Goal: Information Seeking & Learning: Learn about a topic

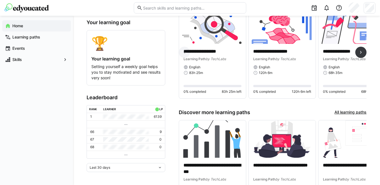
scroll to position [39, 0]
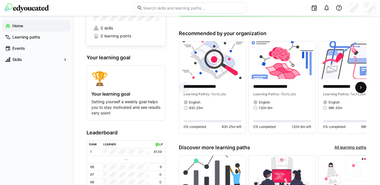
click at [360, 88] on eds-icon at bounding box center [361, 88] width 6 height 6
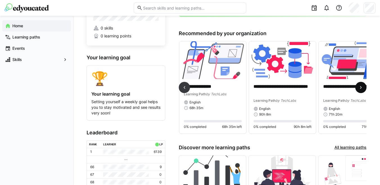
scroll to position [0, 139]
click at [360, 88] on eds-icon at bounding box center [361, 88] width 6 height 6
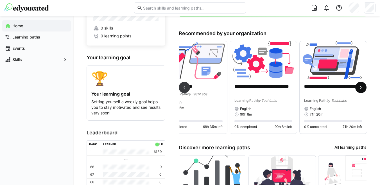
scroll to position [0, 159]
click at [185, 90] on eds-icon at bounding box center [185, 88] width 6 height 6
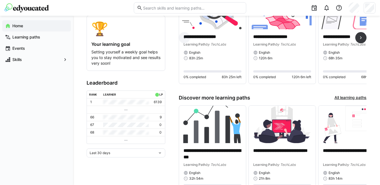
scroll to position [126, 0]
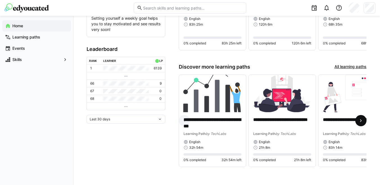
click at [359, 119] on eds-icon at bounding box center [361, 121] width 6 height 6
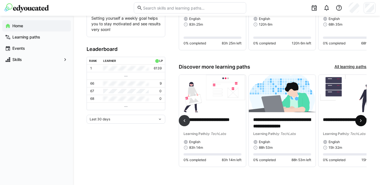
click at [359, 119] on eds-icon at bounding box center [361, 121] width 6 height 6
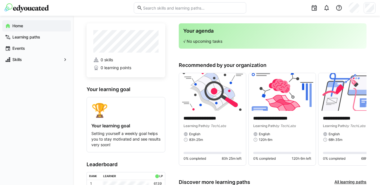
scroll to position [0, 0]
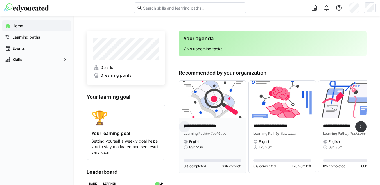
click at [216, 115] on img at bounding box center [212, 100] width 67 height 38
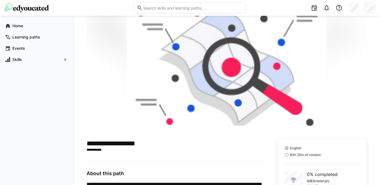
scroll to position [58, 0]
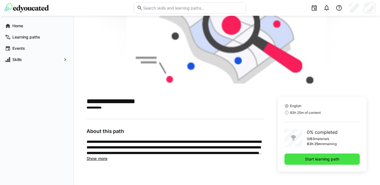
click at [315, 161] on span "Start learning path" at bounding box center [322, 159] width 36 height 6
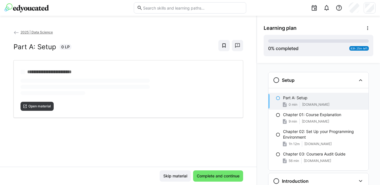
scroll to position [9, 0]
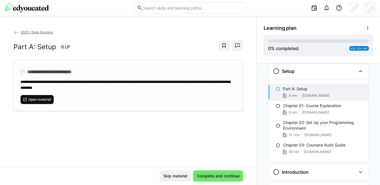
click at [49, 96] on span "Open material" at bounding box center [37, 99] width 33 height 9
click at [17, 34] on eds-icon at bounding box center [16, 33] width 6 height 6
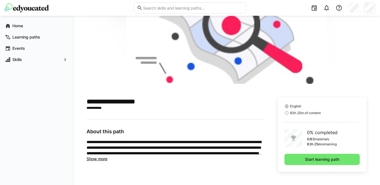
scroll to position [58, 0]
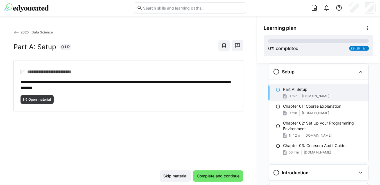
scroll to position [9, 0]
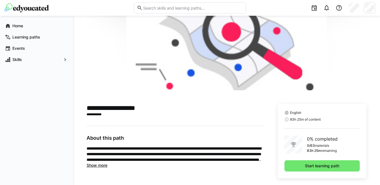
scroll to position [58, 0]
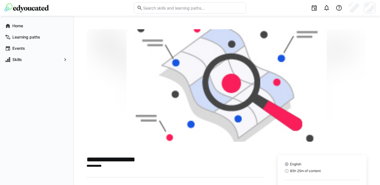
scroll to position [58, 0]
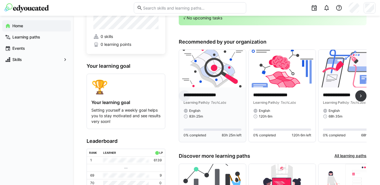
scroll to position [31, 0]
click at [284, 97] on p "**********" at bounding box center [282, 95] width 58 height 6
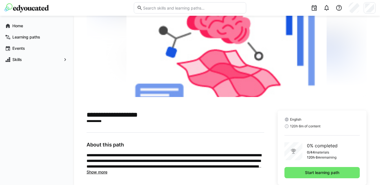
scroll to position [58, 0]
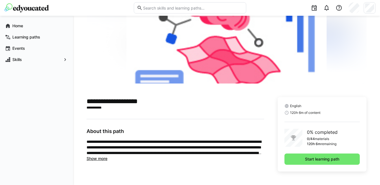
click at [94, 159] on span "Show more" at bounding box center [97, 158] width 21 height 5
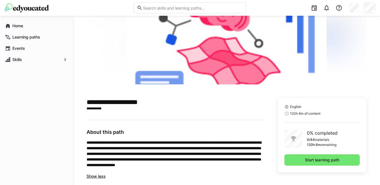
scroll to position [65, 0]
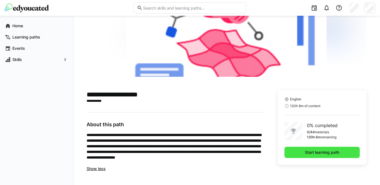
click at [315, 156] on span "Start learning path" at bounding box center [322, 152] width 75 height 11
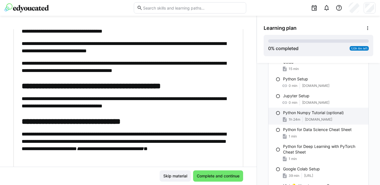
scroll to position [59, 0]
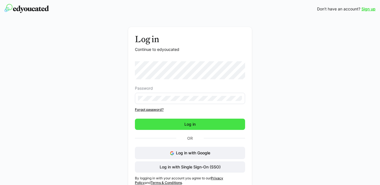
click at [187, 127] on span "Log in" at bounding box center [190, 124] width 13 height 6
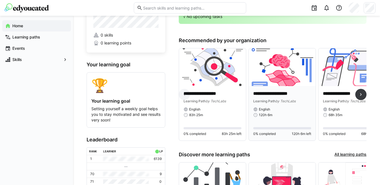
scroll to position [34, 0]
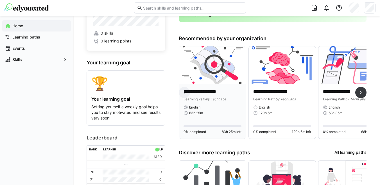
click at [215, 83] on img at bounding box center [212, 65] width 67 height 38
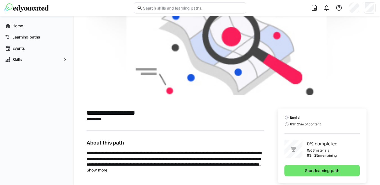
scroll to position [58, 0]
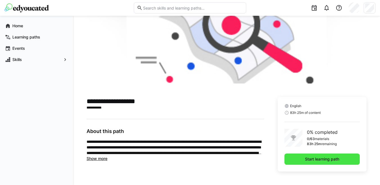
click at [297, 160] on span "Start learning path" at bounding box center [322, 159] width 75 height 11
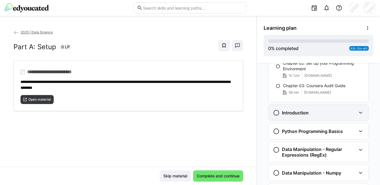
scroll to position [74, 0]
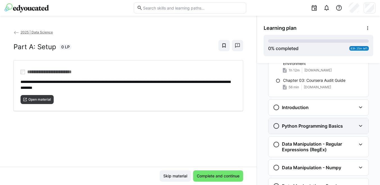
click at [317, 125] on h3 "Python Programming Basics" at bounding box center [312, 126] width 61 height 6
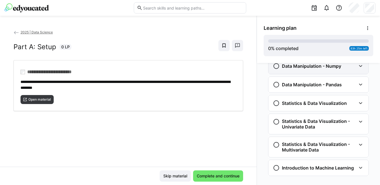
scroll to position [407, 0]
